Goal: Task Accomplishment & Management: Use online tool/utility

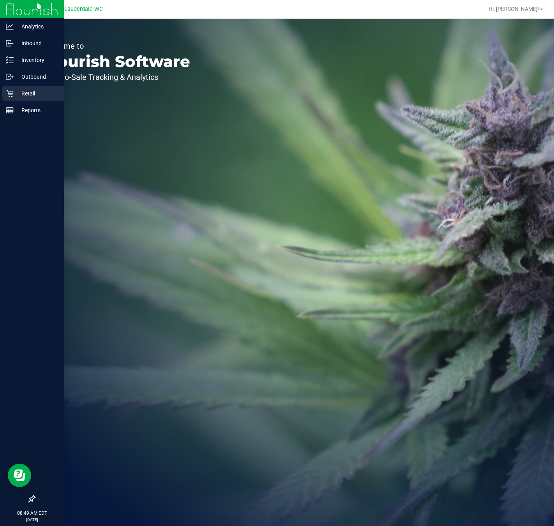
click at [10, 90] on icon at bounding box center [10, 94] width 8 height 8
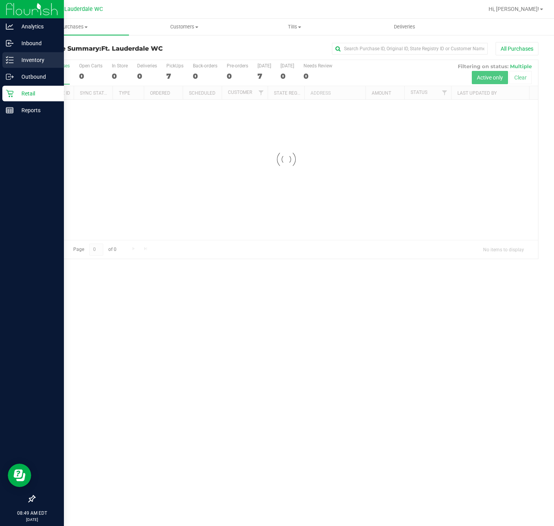
click at [18, 62] on p "Inventory" at bounding box center [37, 59] width 47 height 9
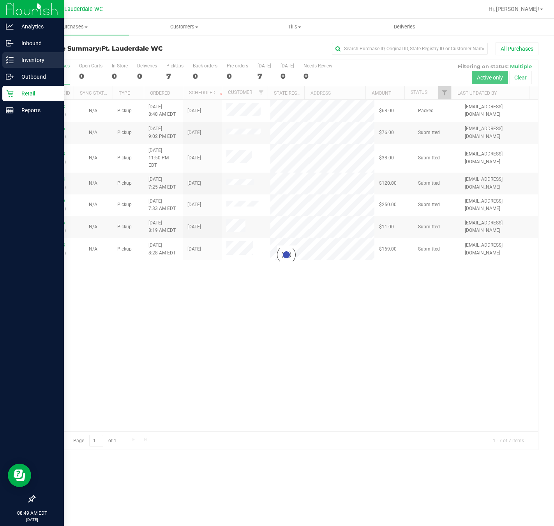
click at [48, 57] on p "Inventory" at bounding box center [37, 59] width 47 height 9
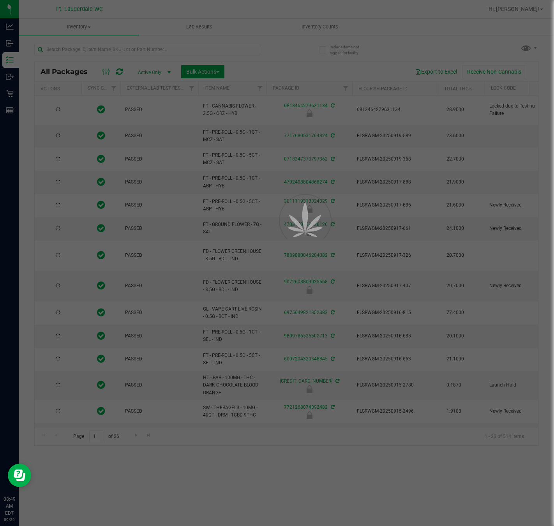
click at [121, 54] on div at bounding box center [277, 263] width 554 height 526
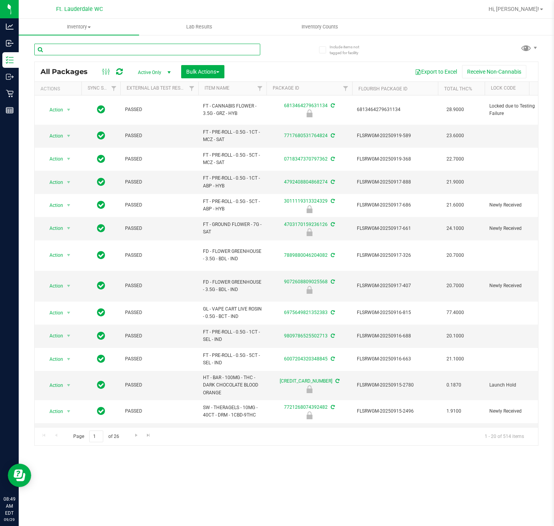
click at [121, 54] on input "text" at bounding box center [147, 50] width 226 height 12
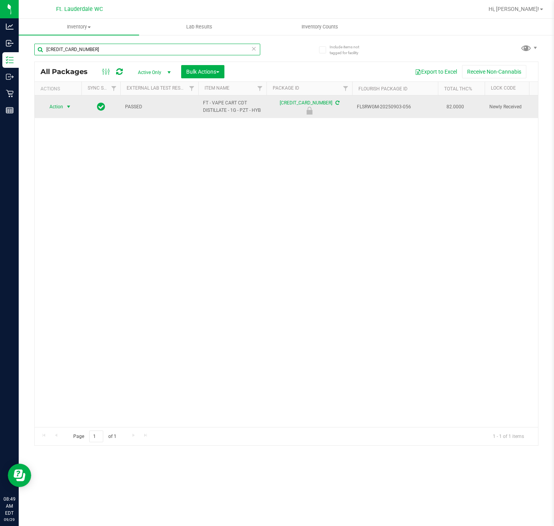
type input "[CREDIT_CARD_NUMBER]"
drag, startPoint x: 70, startPoint y: 109, endPoint x: 65, endPoint y: 109, distance: 5.1
click at [69, 109] on span "select" at bounding box center [68, 107] width 6 height 6
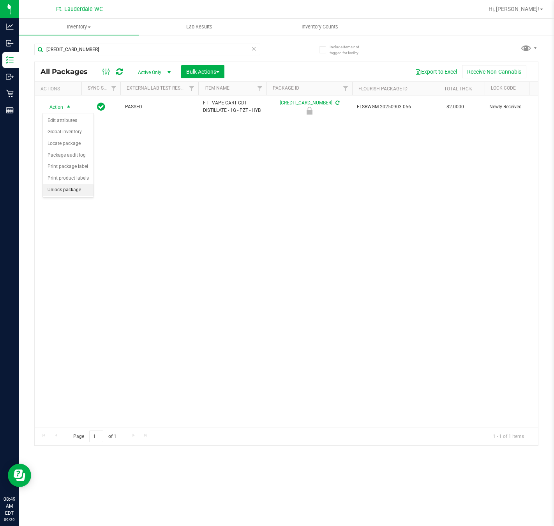
click at [74, 190] on li "Unlock package" at bounding box center [68, 190] width 51 height 12
click at [83, 41] on div "[CREDIT_CARD_NUMBER]" at bounding box center [160, 49] width 252 height 25
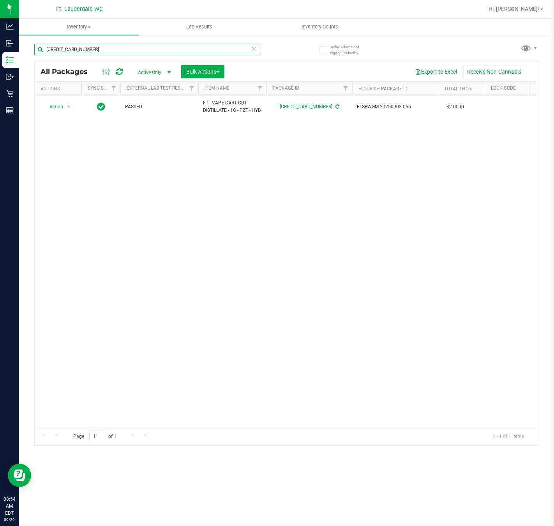
click at [83, 48] on input "[CREDIT_CARD_NUMBER]" at bounding box center [147, 50] width 226 height 12
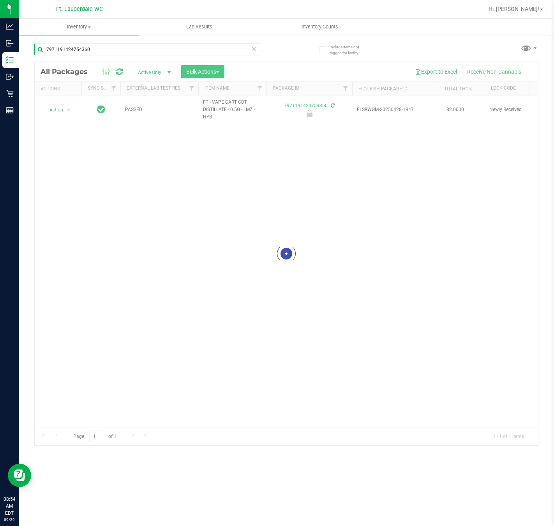
type input "7971191424754360"
click at [60, 110] on div at bounding box center [286, 253] width 503 height 383
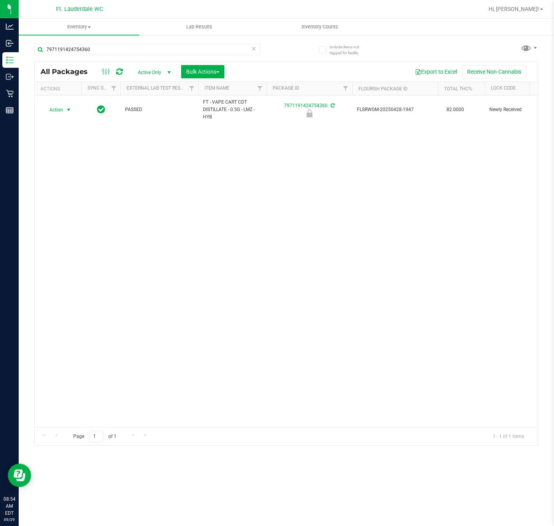
click at [60, 112] on span "Action" at bounding box center [52, 109] width 21 height 11
click at [65, 198] on li "Unlock package" at bounding box center [68, 193] width 51 height 12
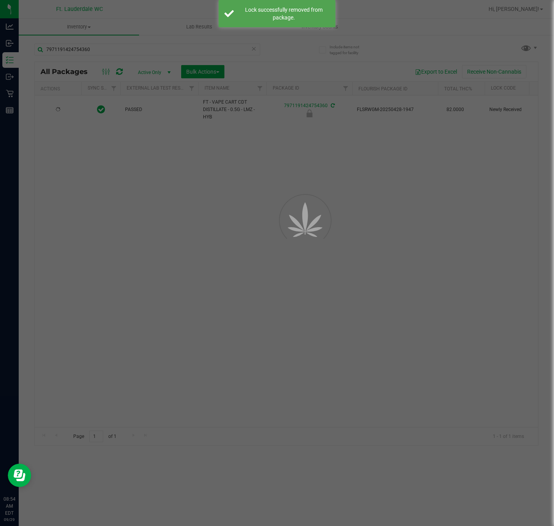
click at [98, 264] on div at bounding box center [277, 263] width 554 height 526
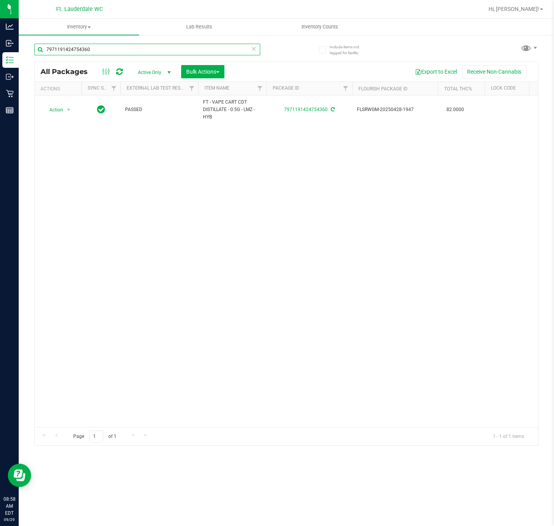
click at [162, 52] on input "7971191424754360" at bounding box center [147, 50] width 226 height 12
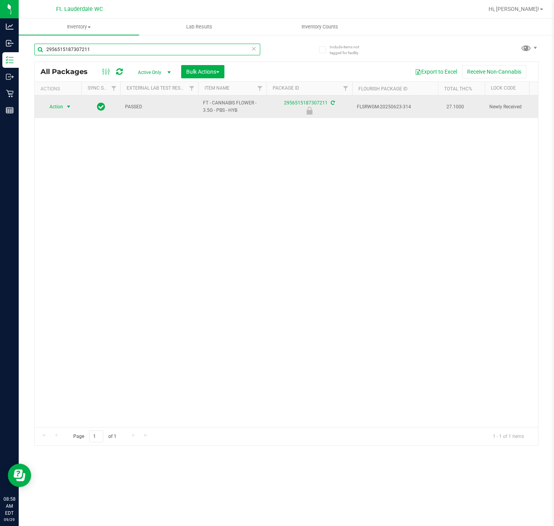
type input "2956515187307211"
click at [61, 106] on span "Action" at bounding box center [52, 106] width 21 height 11
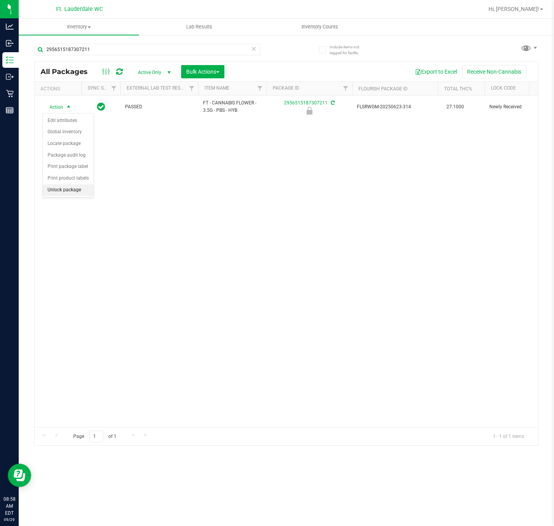
click at [61, 192] on li "Unlock package" at bounding box center [68, 190] width 51 height 12
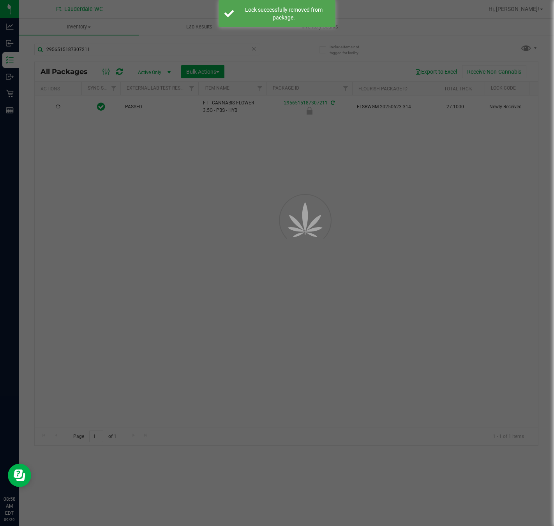
click at [197, 235] on div at bounding box center [277, 263] width 554 height 526
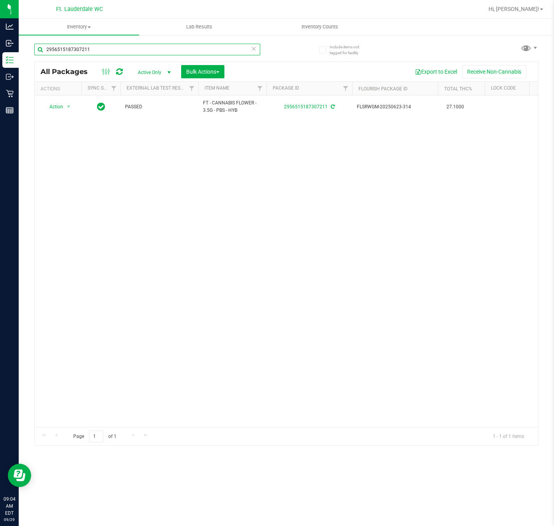
click at [150, 53] on input "2956515187307211" at bounding box center [147, 50] width 226 height 12
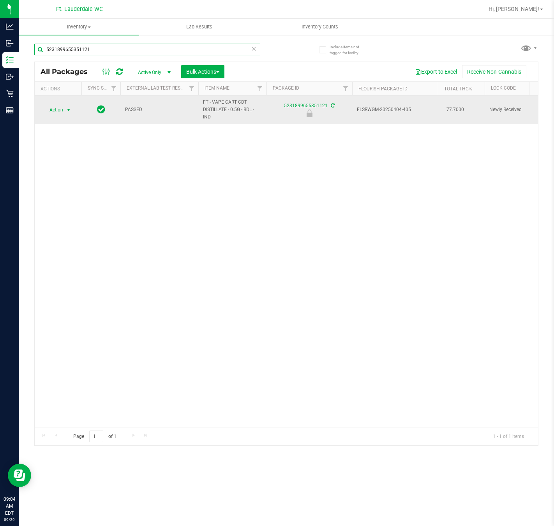
type input "5231899655351121"
click at [49, 114] on span "Action" at bounding box center [52, 109] width 21 height 11
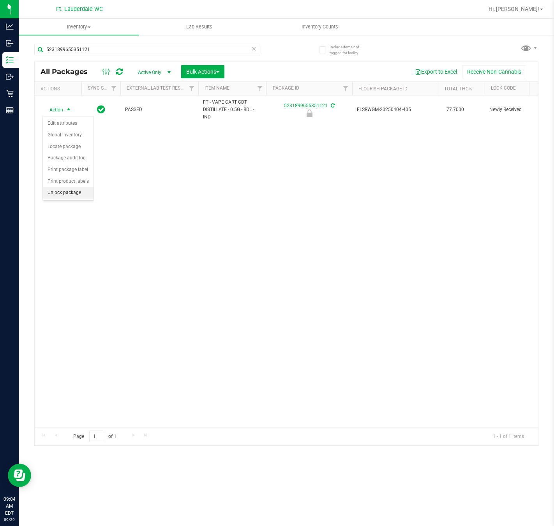
click at [64, 199] on li "Unlock package" at bounding box center [68, 193] width 51 height 12
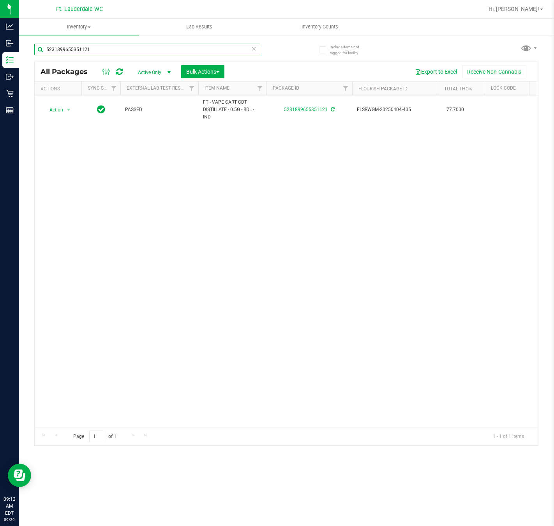
click at [133, 51] on input "5231899655351121" at bounding box center [147, 50] width 226 height 12
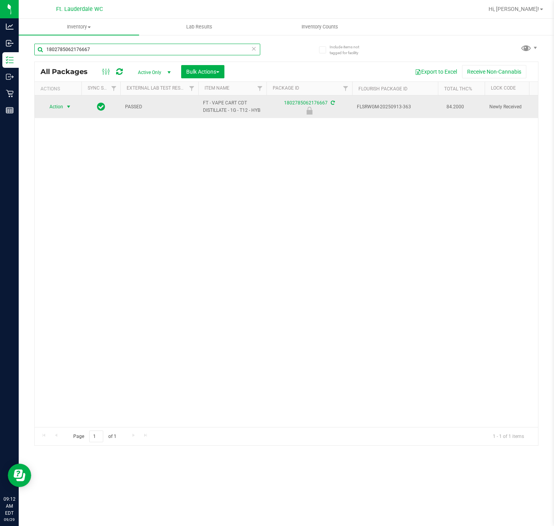
type input "1802785062176667"
click at [69, 110] on span "select" at bounding box center [68, 107] width 6 height 6
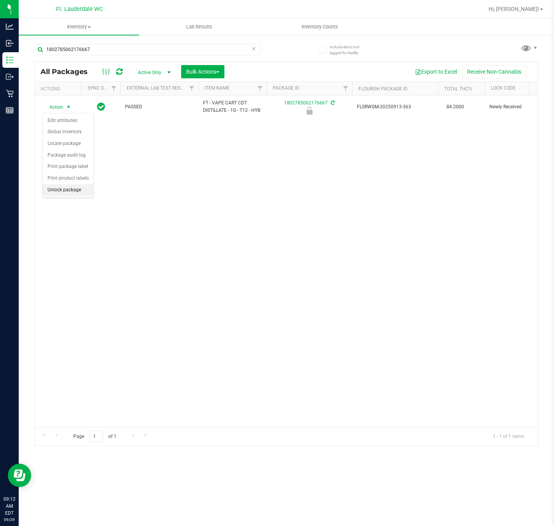
click at [68, 195] on li "Unlock package" at bounding box center [68, 190] width 51 height 12
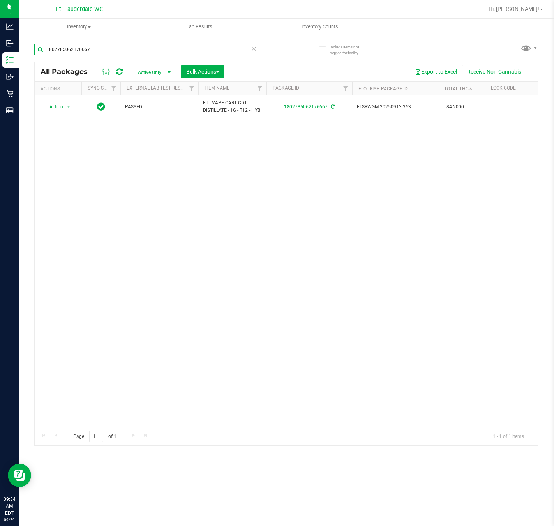
click at [134, 49] on input "1802785062176667" at bounding box center [147, 50] width 226 height 12
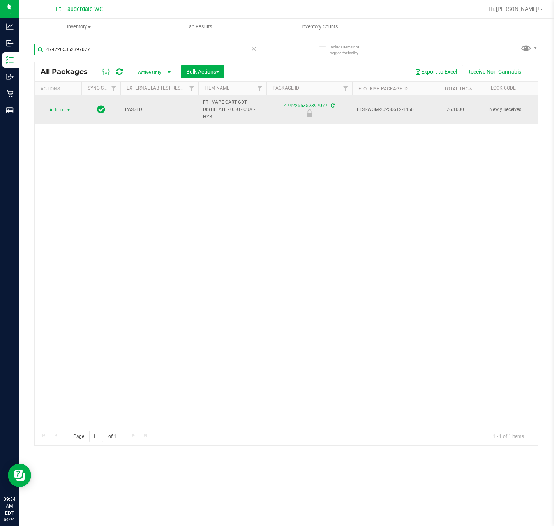
type input "4742265352397077"
click at [67, 112] on span "select" at bounding box center [68, 110] width 6 height 6
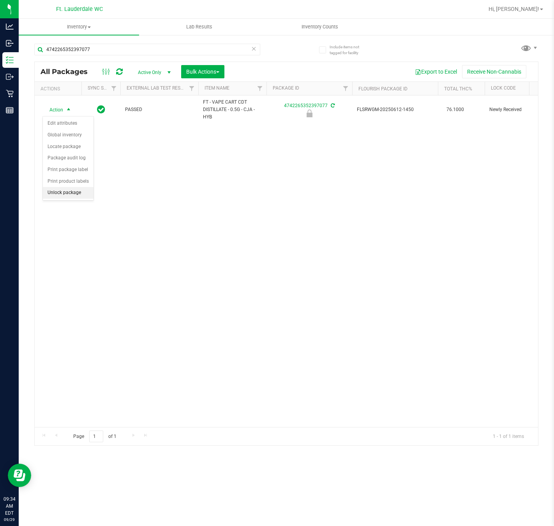
click at [56, 196] on li "Unlock package" at bounding box center [68, 193] width 51 height 12
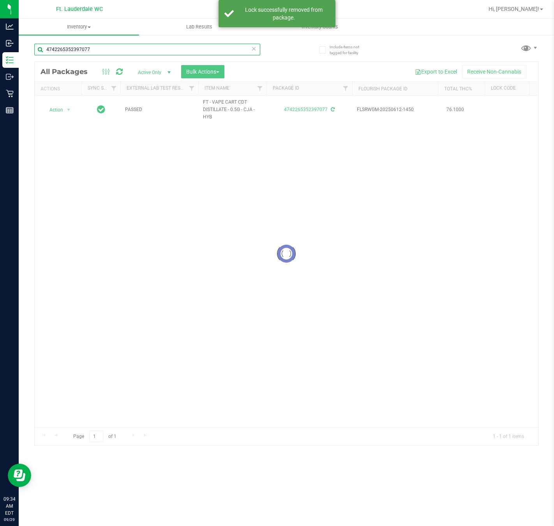
click at [126, 49] on input "4742265352397077" at bounding box center [147, 50] width 226 height 12
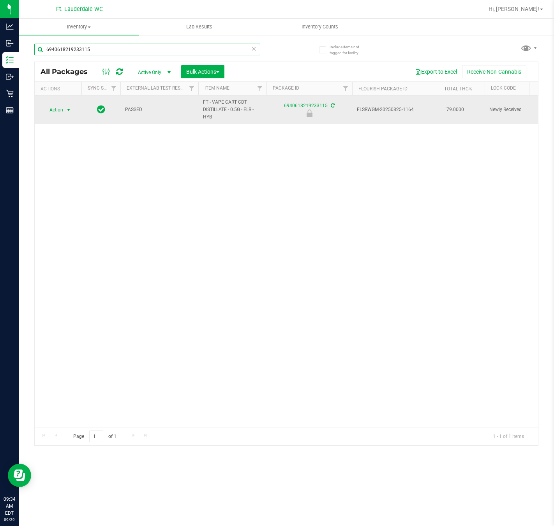
type input "6940618219233115"
click at [64, 112] on span "select" at bounding box center [69, 109] width 10 height 11
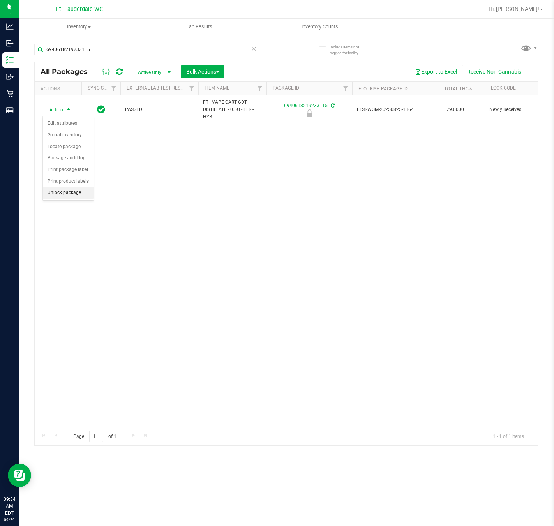
click at [53, 197] on li "Unlock package" at bounding box center [68, 193] width 51 height 12
